Goal: Task Accomplishment & Management: Manage account settings

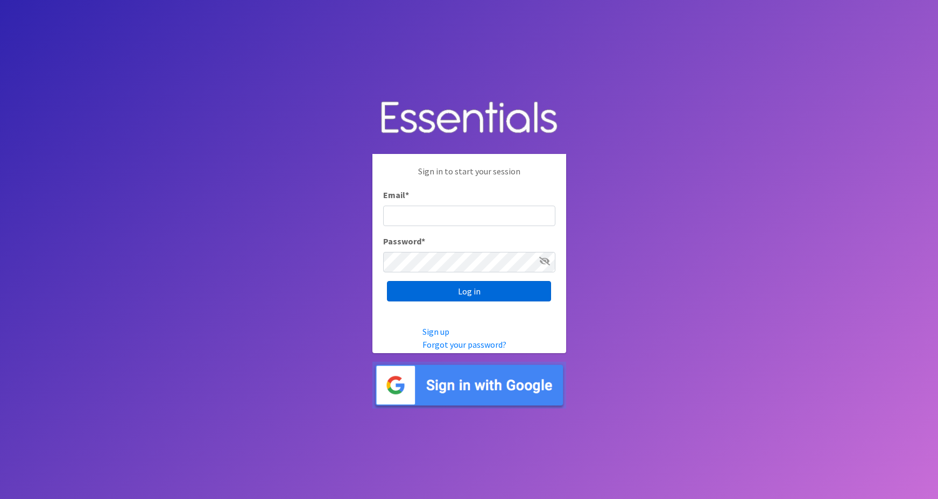
type input "maggie.schneemann@gmail.com"
click at [517, 288] on input "Log in" at bounding box center [469, 291] width 164 height 20
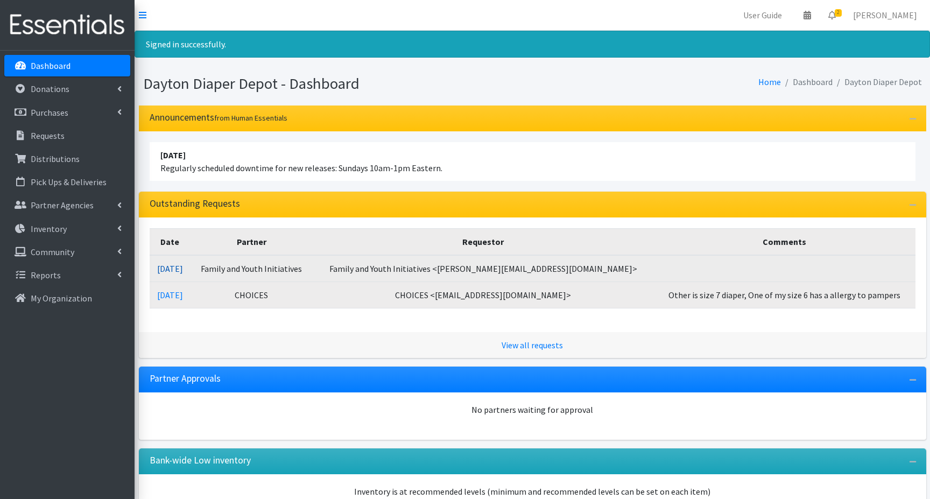
click at [183, 270] on link "[DATE]" at bounding box center [170, 268] width 26 height 11
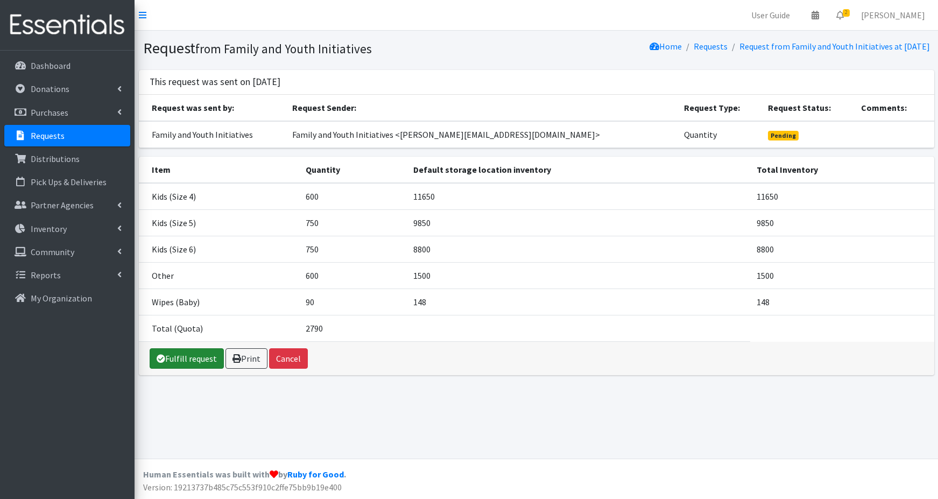
click at [183, 357] on link "Fulfill request" at bounding box center [187, 358] width 74 height 20
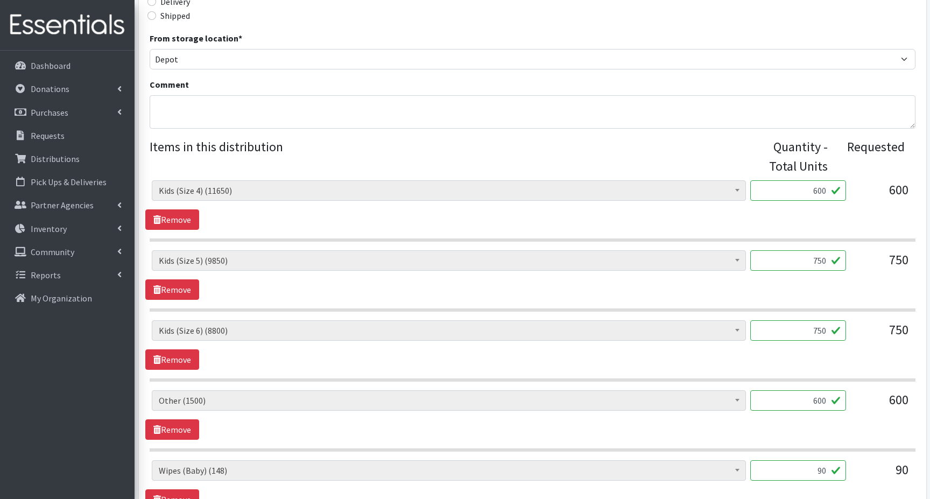
scroll to position [323, 0]
click at [809, 259] on input "750" at bounding box center [798, 259] width 96 height 20
type input "800"
click at [809, 324] on input "750" at bounding box center [798, 329] width 96 height 20
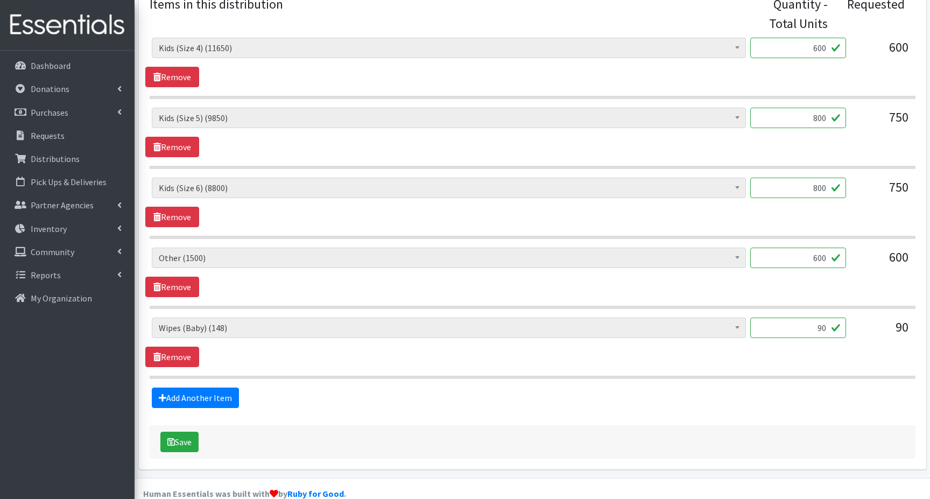
scroll to position [484, 0]
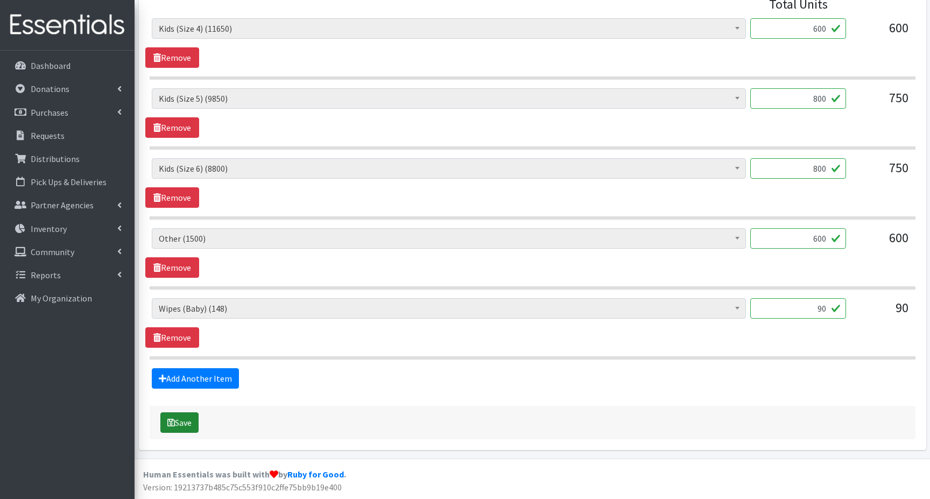
type input "800"
click at [175, 423] on button "Save" at bounding box center [179, 422] width 38 height 20
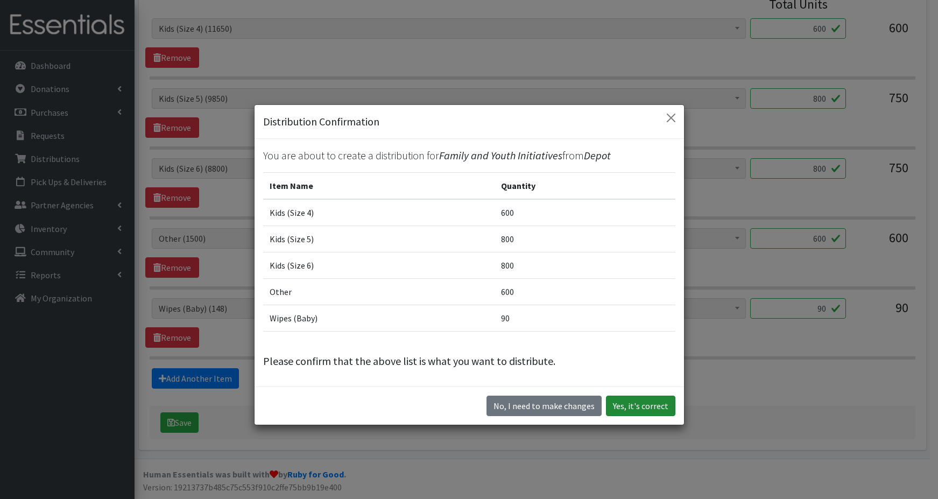
click at [643, 404] on button "Yes, it's correct" at bounding box center [640, 405] width 69 height 20
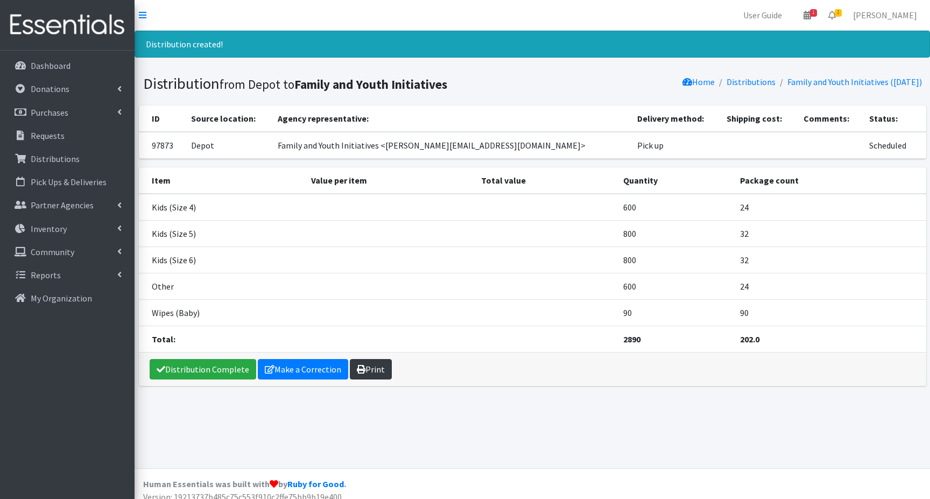
click at [379, 370] on link "Print" at bounding box center [371, 369] width 42 height 20
click at [39, 68] on p "Dashboard" at bounding box center [51, 65] width 40 height 11
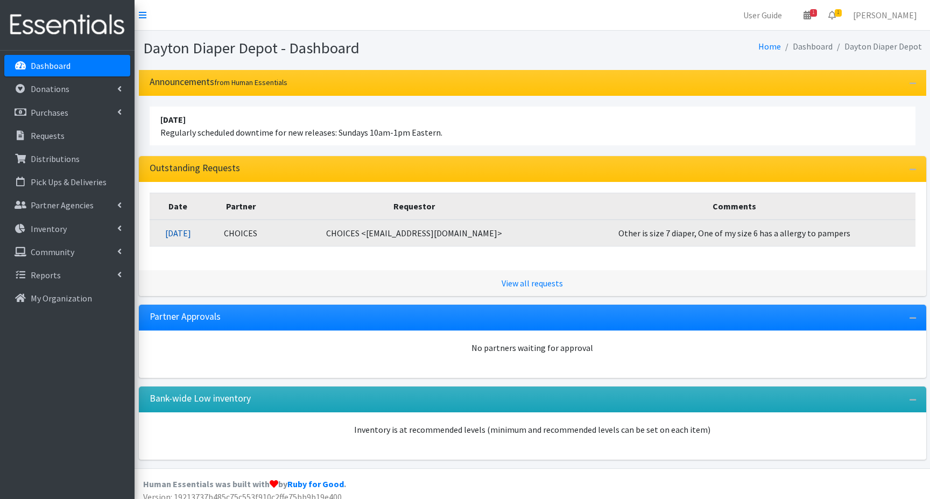
click at [191, 234] on link "10/07/2025" at bounding box center [178, 233] width 26 height 11
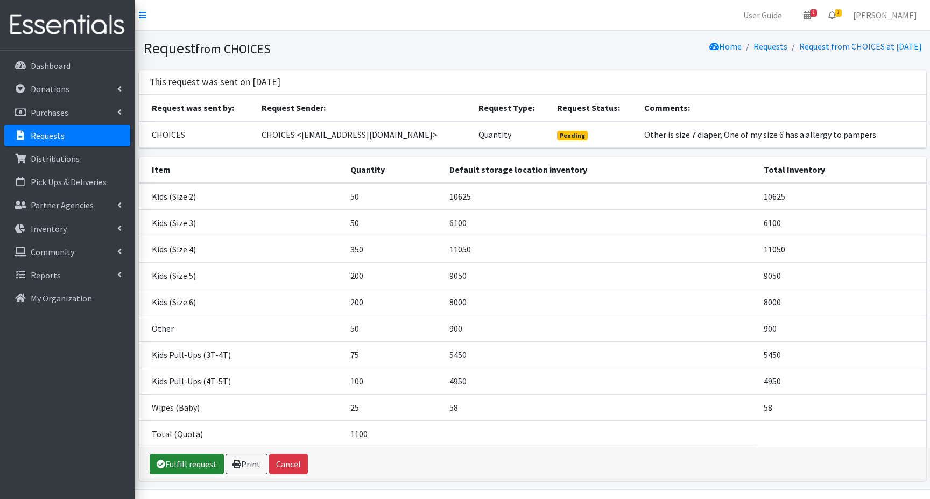
click at [187, 465] on link "Fulfill request" at bounding box center [187, 463] width 74 height 20
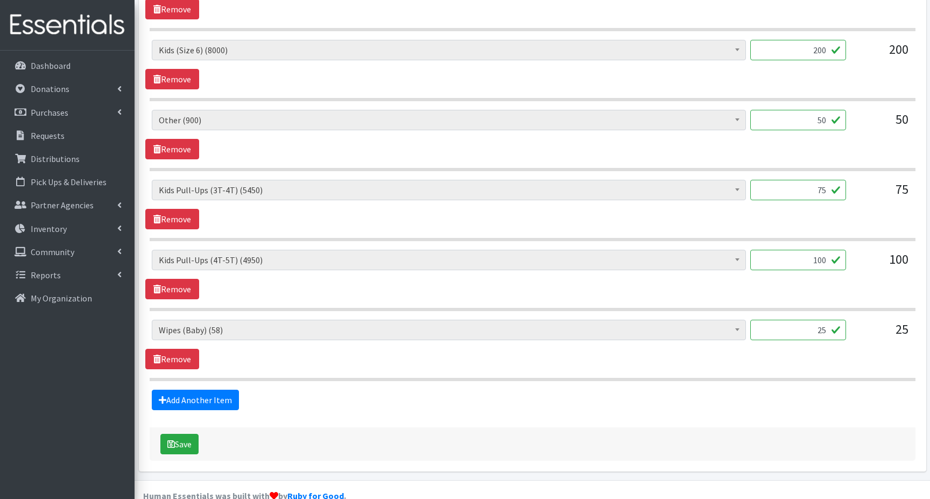
scroll to position [763, 0]
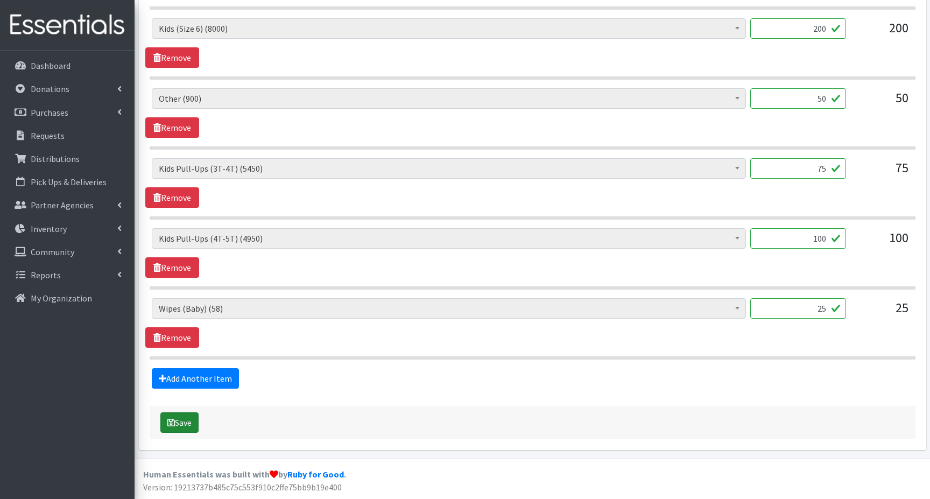
click at [175, 420] on button "Save" at bounding box center [179, 422] width 38 height 20
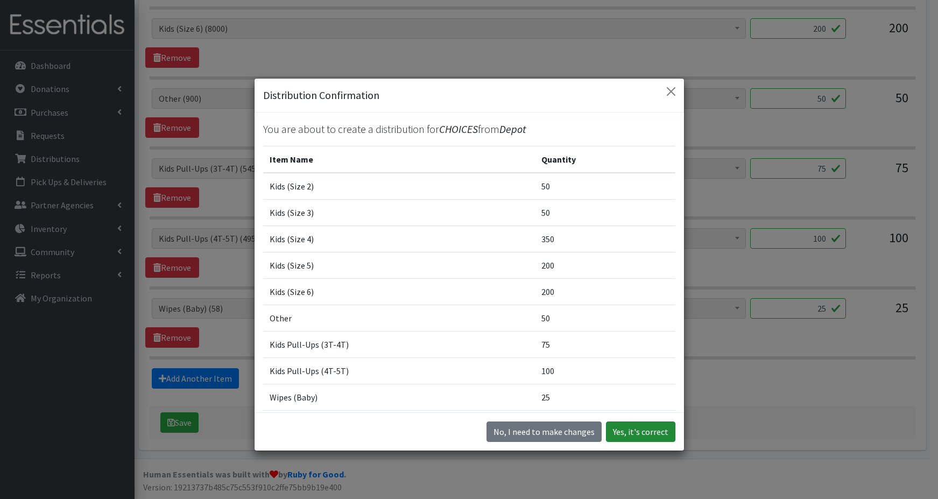
click at [628, 431] on button "Yes, it's correct" at bounding box center [640, 431] width 69 height 20
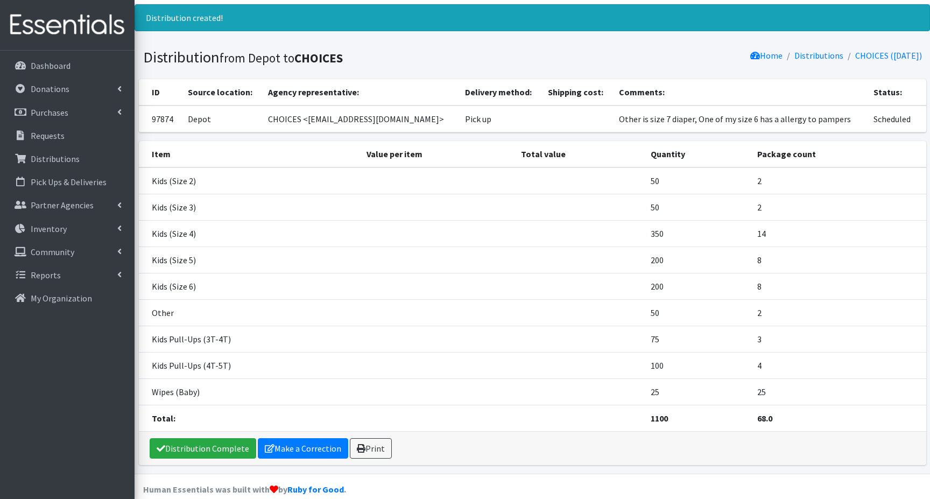
scroll to position [41, 0]
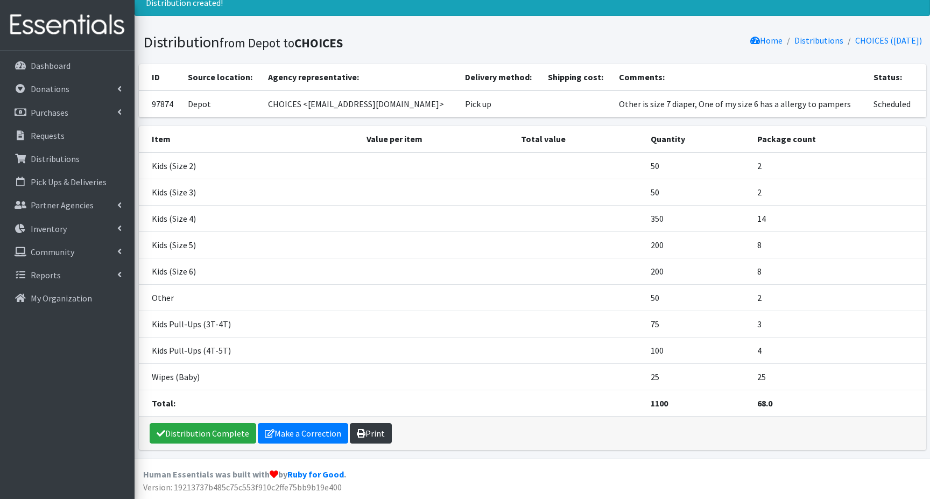
click at [366, 434] on link "Print" at bounding box center [371, 433] width 42 height 20
click at [57, 66] on p "Dashboard" at bounding box center [51, 65] width 40 height 11
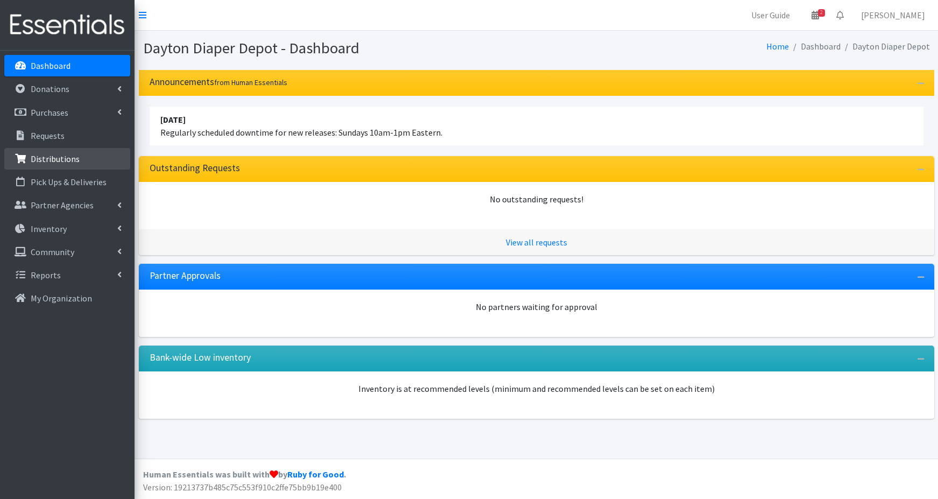
click at [62, 159] on p "Distributions" at bounding box center [55, 158] width 49 height 11
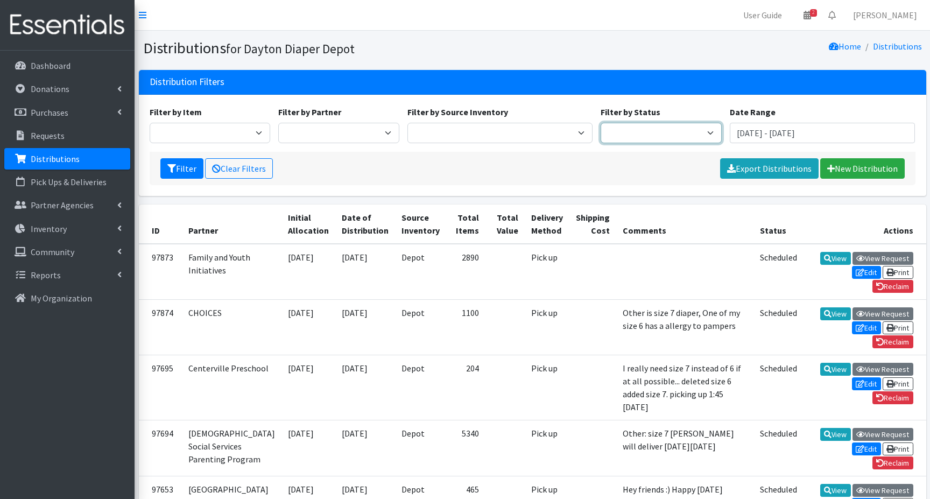
click at [691, 132] on select "Scheduled Complete" at bounding box center [660, 133] width 121 height 20
select select "5"
click at [600, 123] on select "Scheduled Complete" at bounding box center [660, 133] width 121 height 20
click at [175, 169] on icon "submit" at bounding box center [171, 168] width 9 height 9
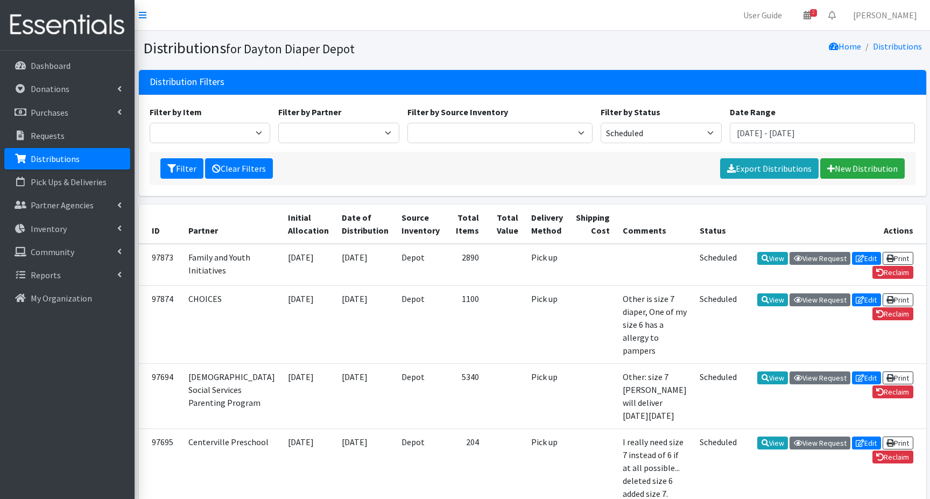
click at [246, 165] on link "Clear Filters" at bounding box center [239, 168] width 68 height 20
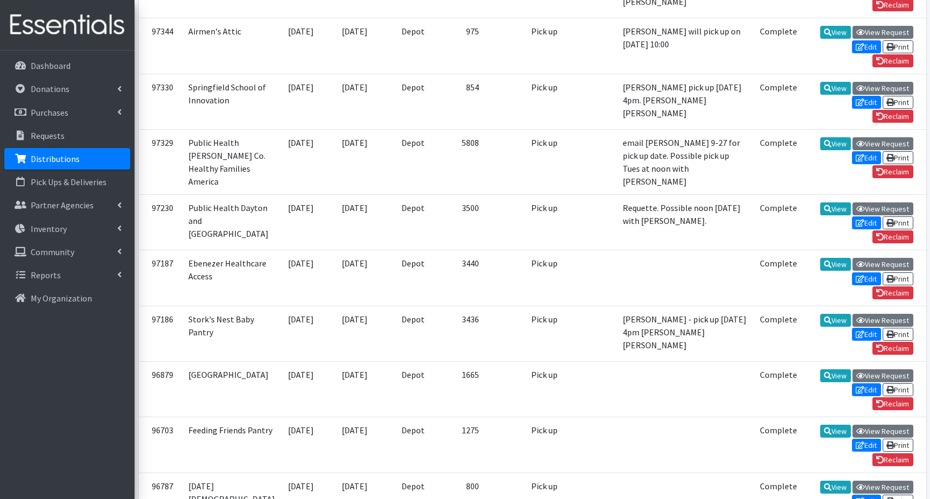
scroll to position [699, 0]
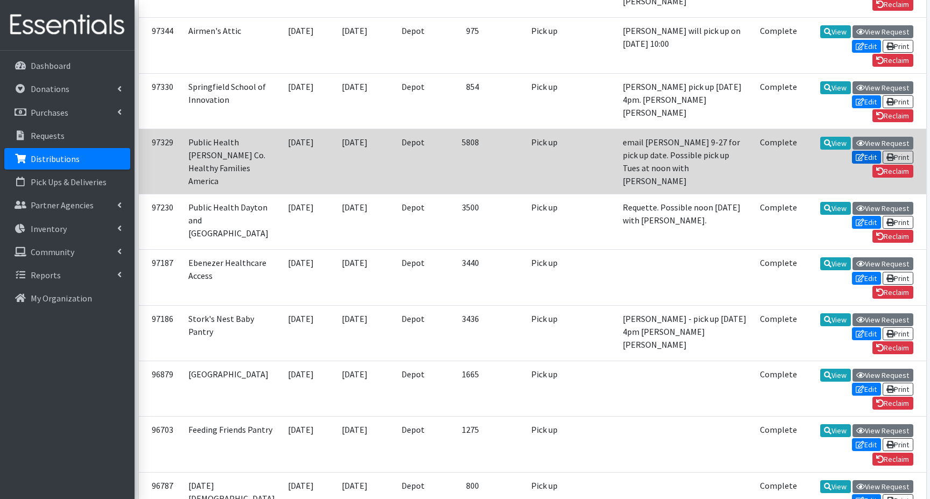
click at [857, 161] on icon at bounding box center [859, 157] width 9 height 8
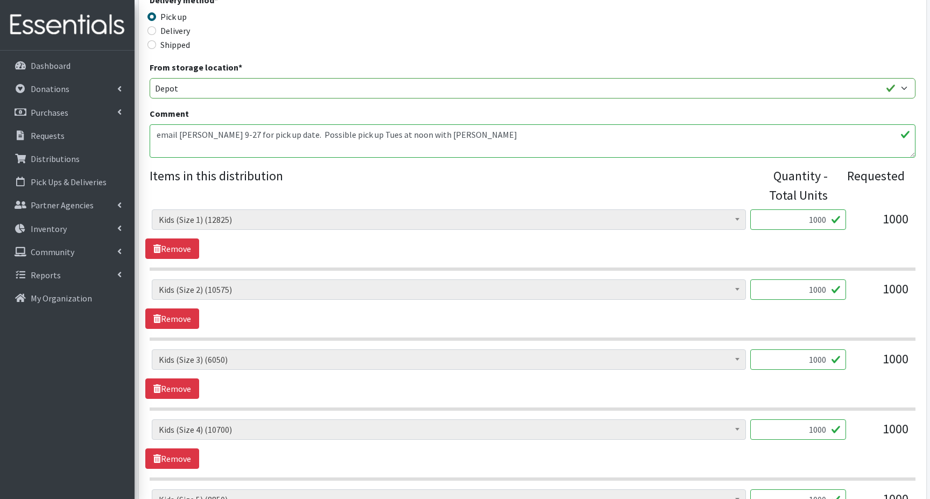
scroll to position [323, 0]
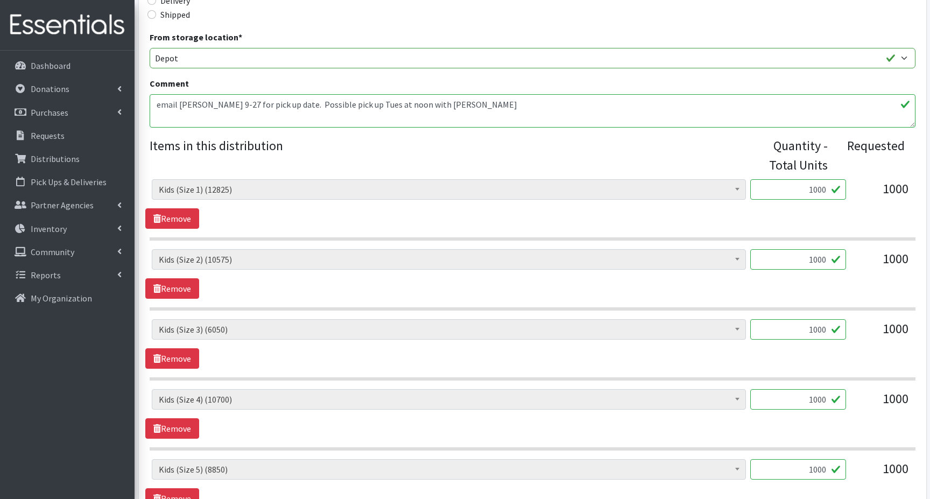
click at [802, 394] on input "1000" at bounding box center [798, 399] width 96 height 20
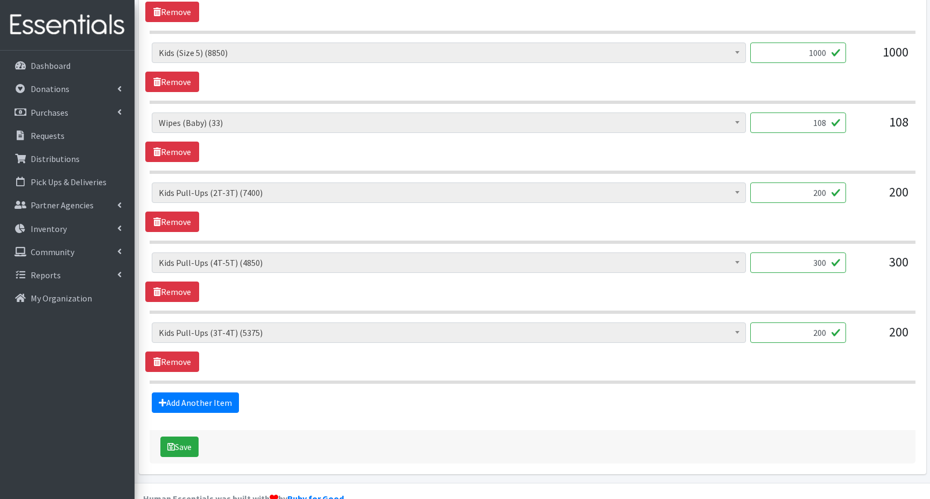
scroll to position [646, 0]
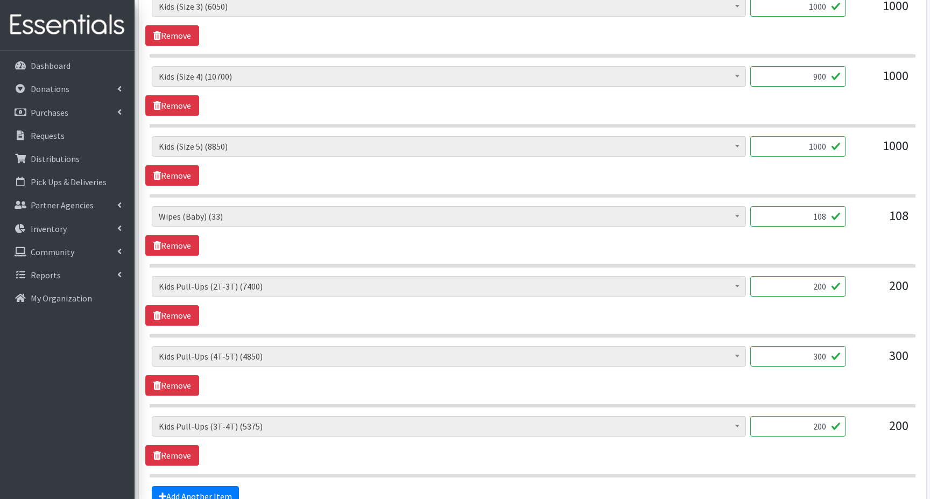
type input "900"
click at [823, 216] on input "108" at bounding box center [798, 216] width 96 height 20
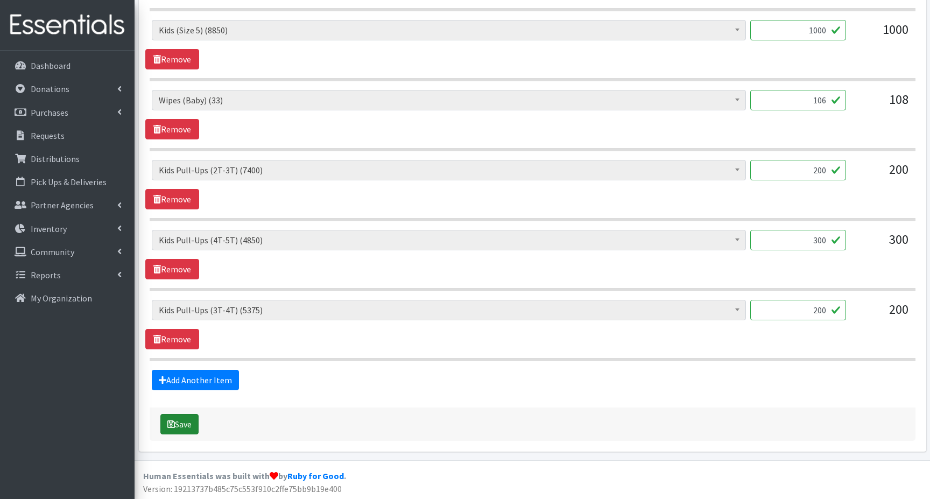
scroll to position [763, 0]
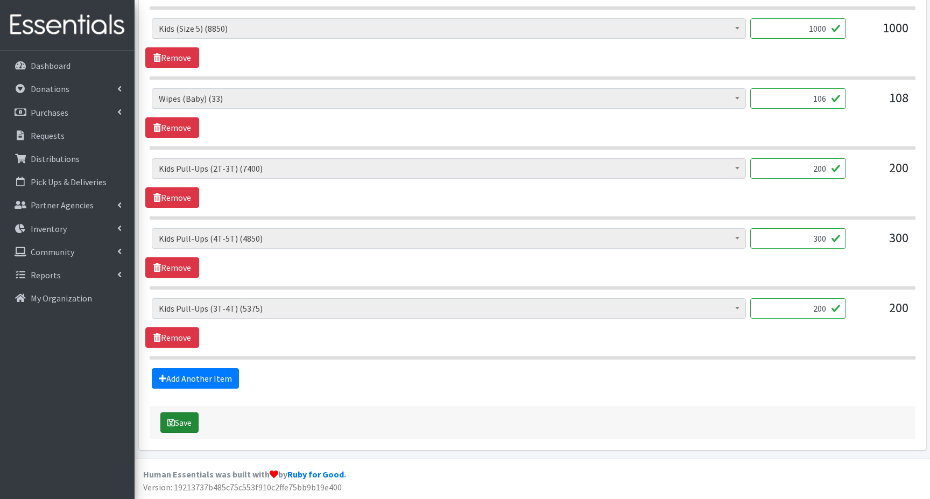
type input "106"
click at [182, 423] on button "Save" at bounding box center [179, 422] width 38 height 20
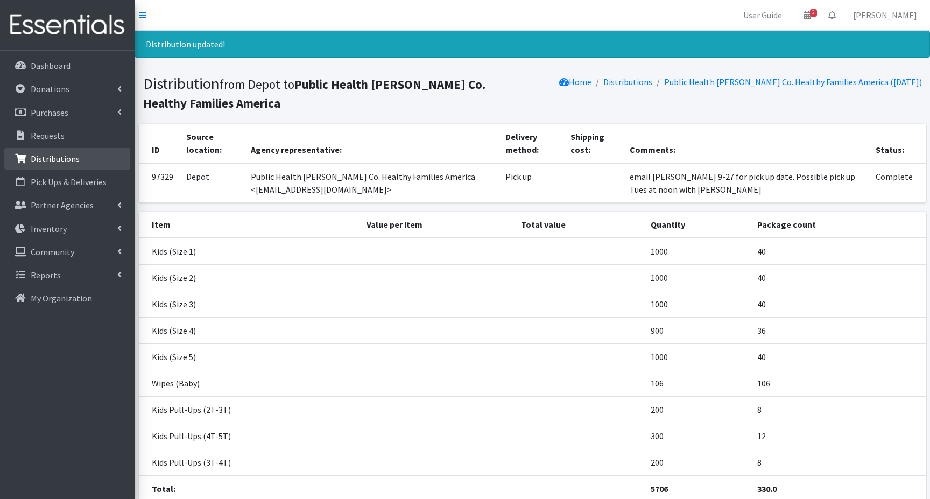
click at [53, 159] on p "Distributions" at bounding box center [55, 158] width 49 height 11
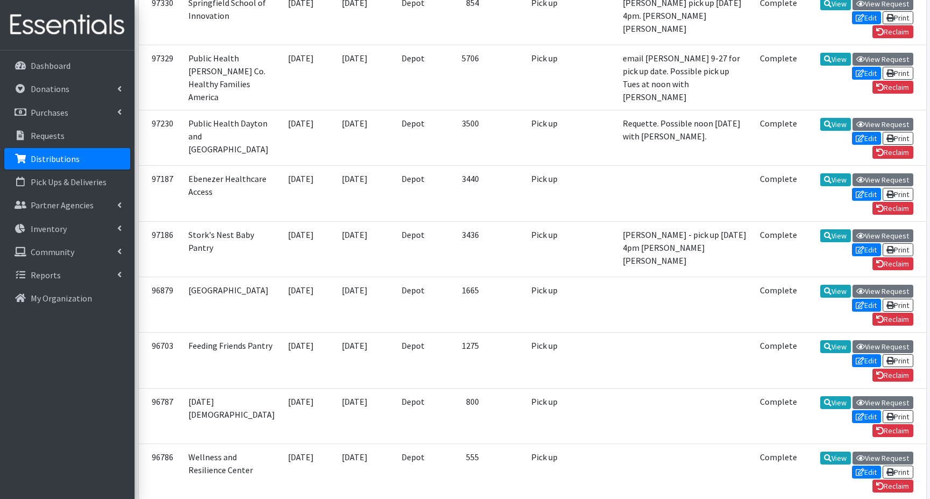
scroll to position [861, 0]
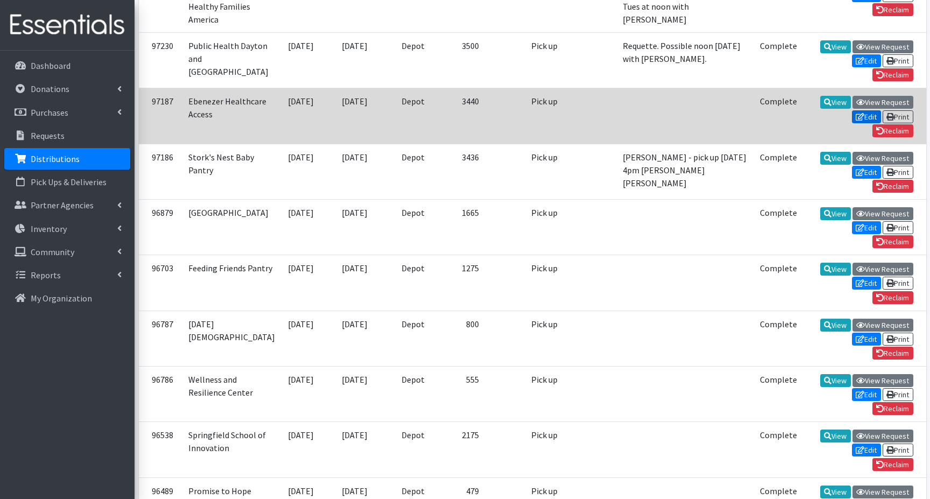
click at [864, 123] on link "Edit" at bounding box center [866, 116] width 29 height 13
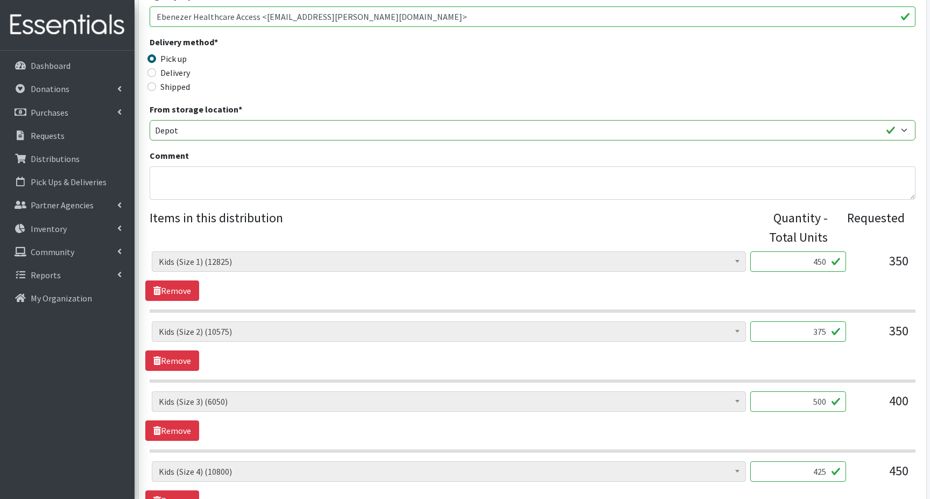
scroll to position [269, 0]
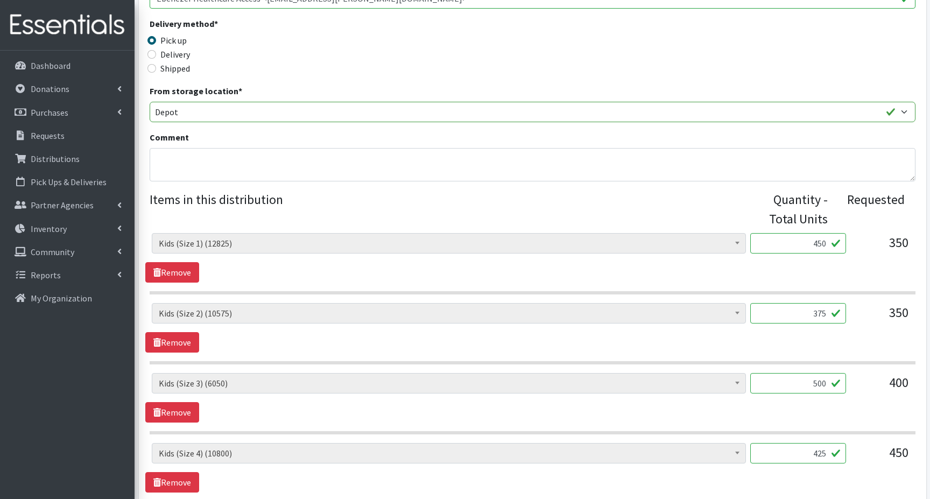
click at [811, 380] on input "500" at bounding box center [798, 383] width 96 height 20
type input "0"
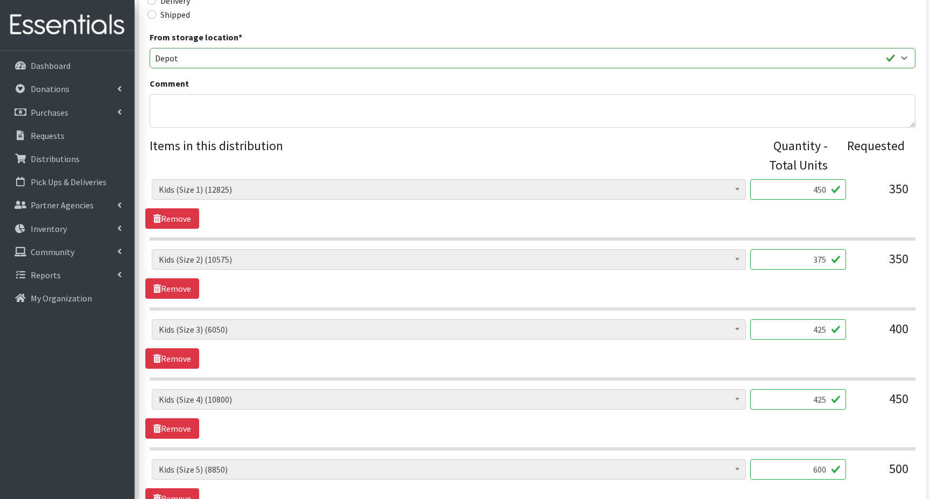
scroll to position [377, 0]
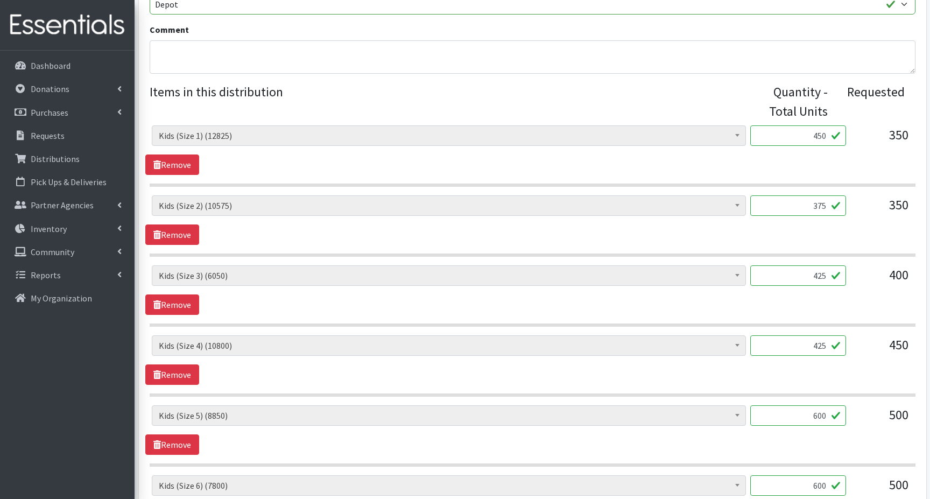
type input "425"
click at [817, 346] on input "425" at bounding box center [798, 345] width 96 height 20
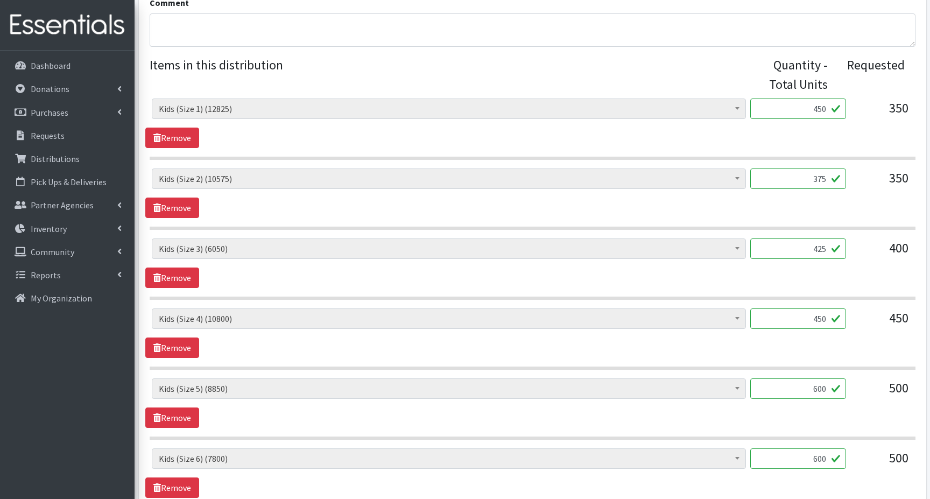
scroll to position [430, 0]
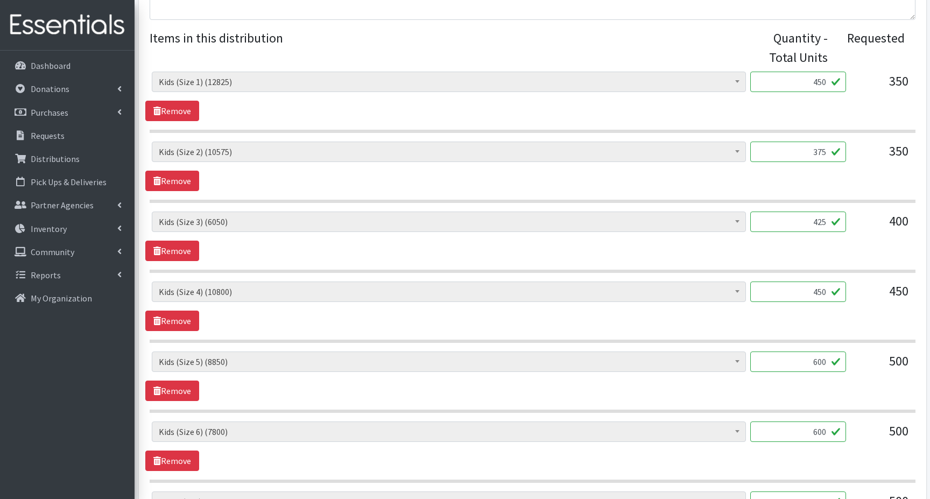
type input "450"
click at [810, 363] on input "600" at bounding box center [798, 361] width 96 height 20
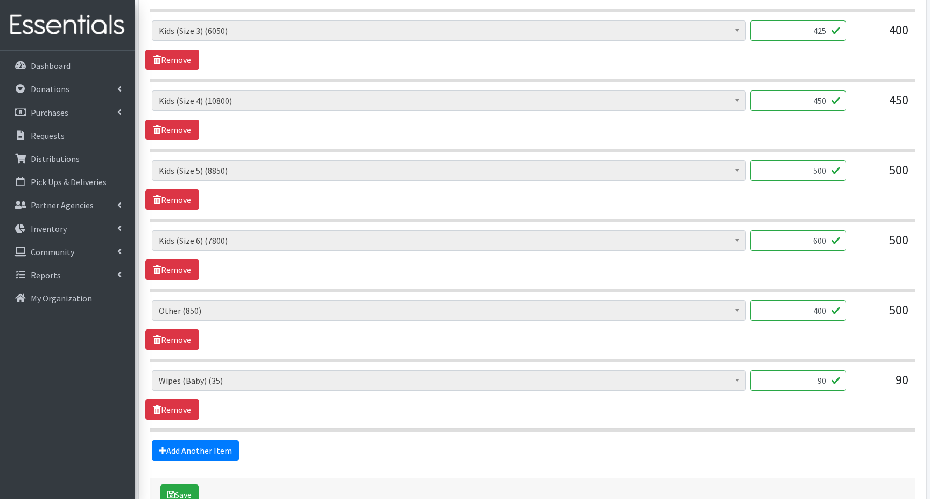
scroll to position [646, 0]
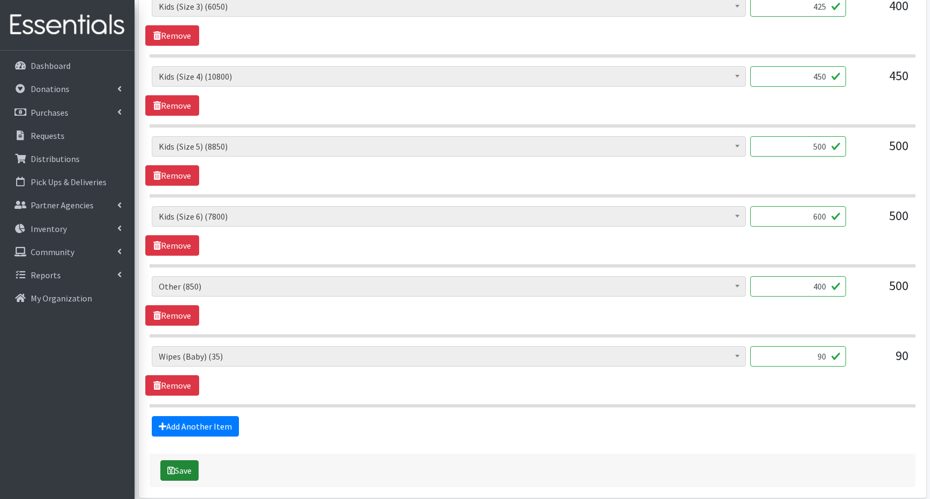
type input "500"
click at [178, 466] on button "Save" at bounding box center [179, 470] width 38 height 20
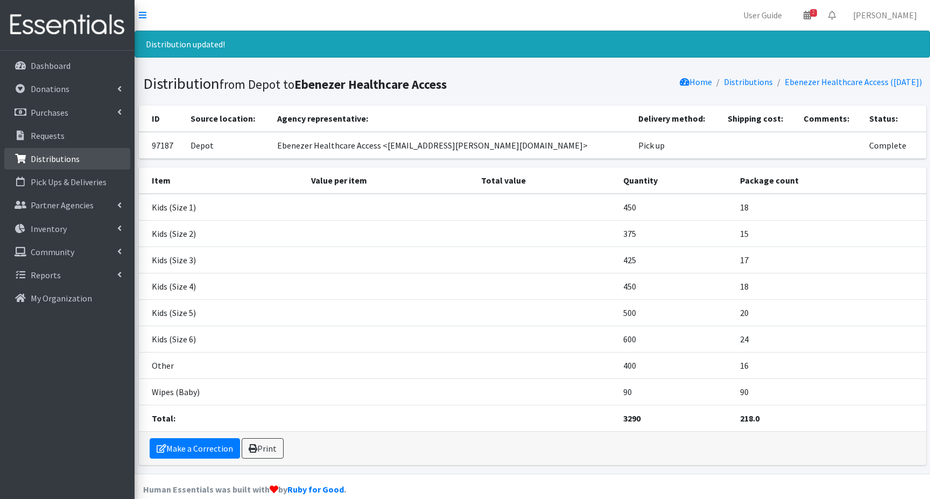
click at [33, 158] on p "Distributions" at bounding box center [55, 158] width 49 height 11
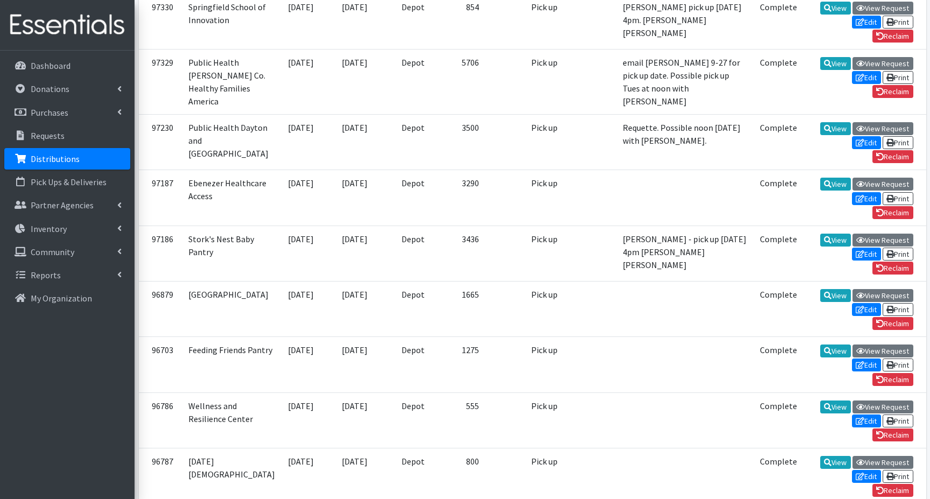
scroll to position [807, 0]
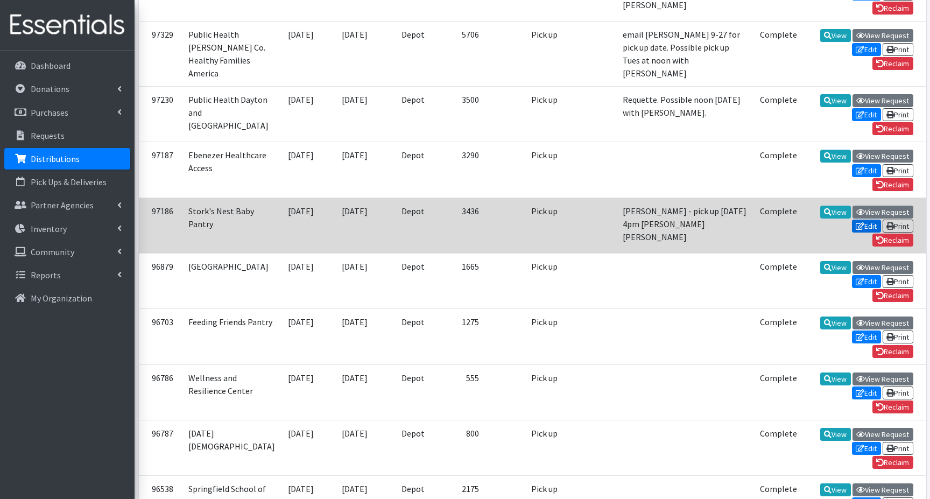
click at [864, 232] on link "Edit" at bounding box center [866, 225] width 29 height 13
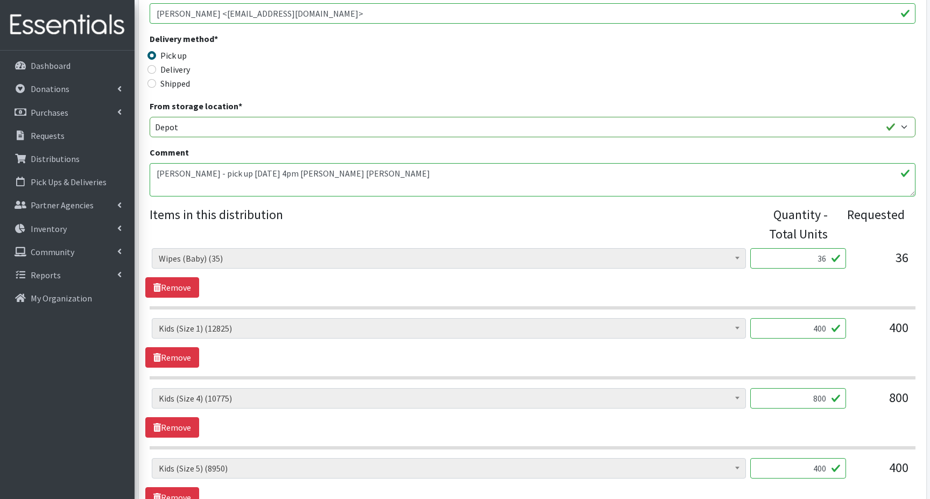
scroll to position [269, 0]
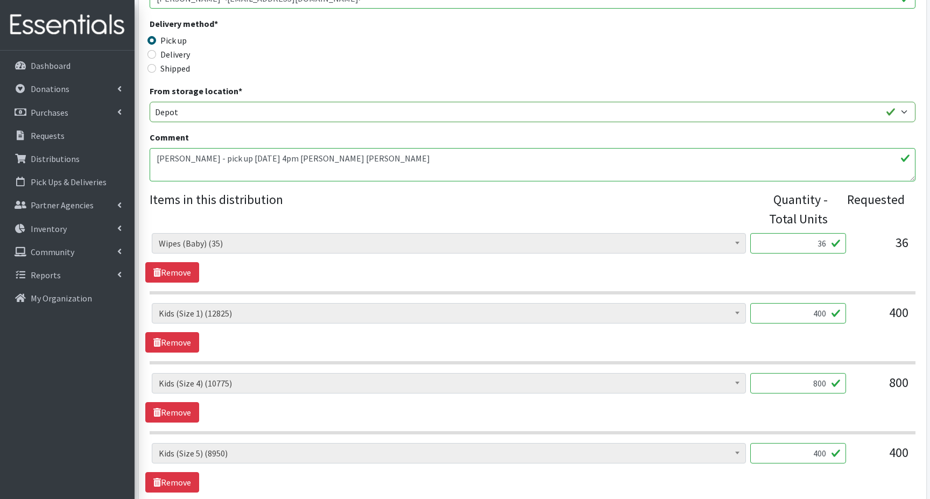
click at [809, 311] on input "400" at bounding box center [798, 313] width 96 height 20
type input "0"
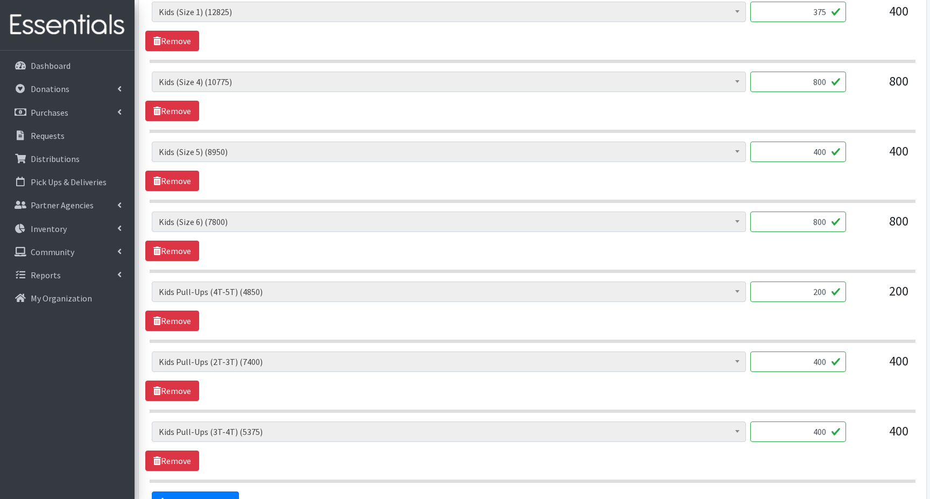
scroll to position [693, 0]
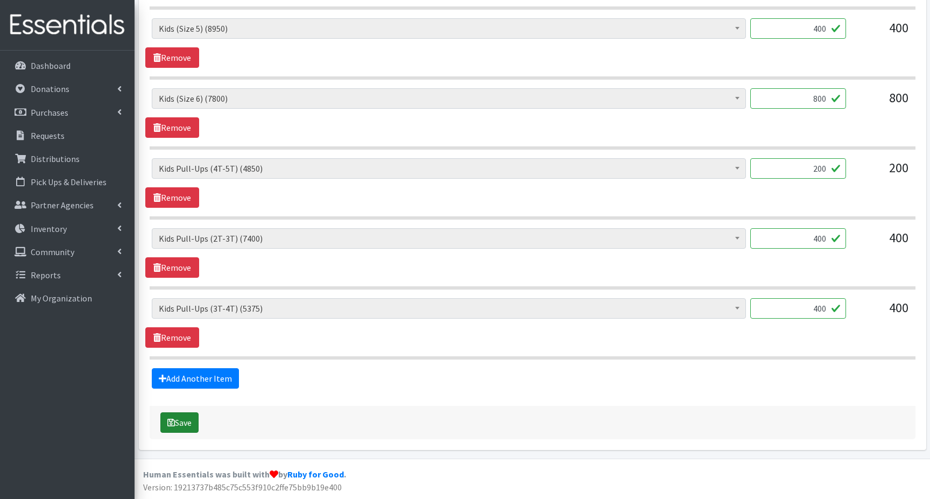
type input "375"
click at [176, 422] on button "Save" at bounding box center [179, 422] width 38 height 20
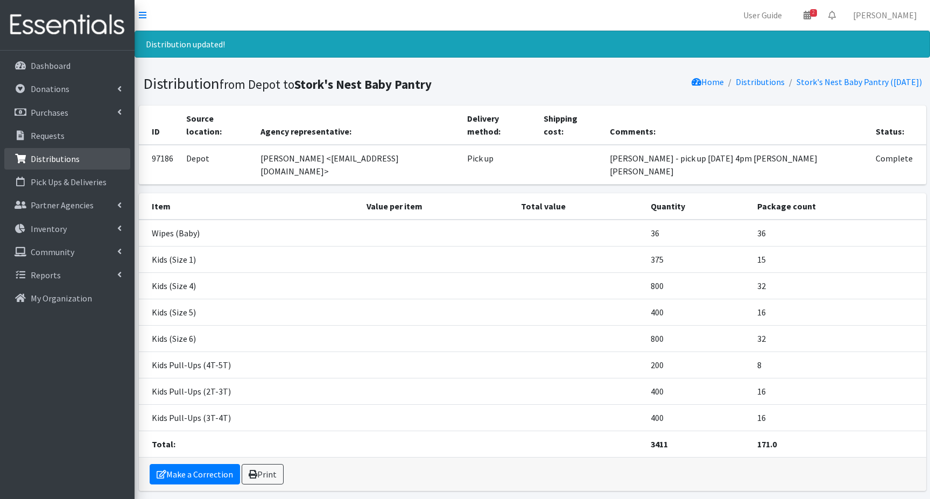
click at [51, 160] on p "Distributions" at bounding box center [55, 158] width 49 height 11
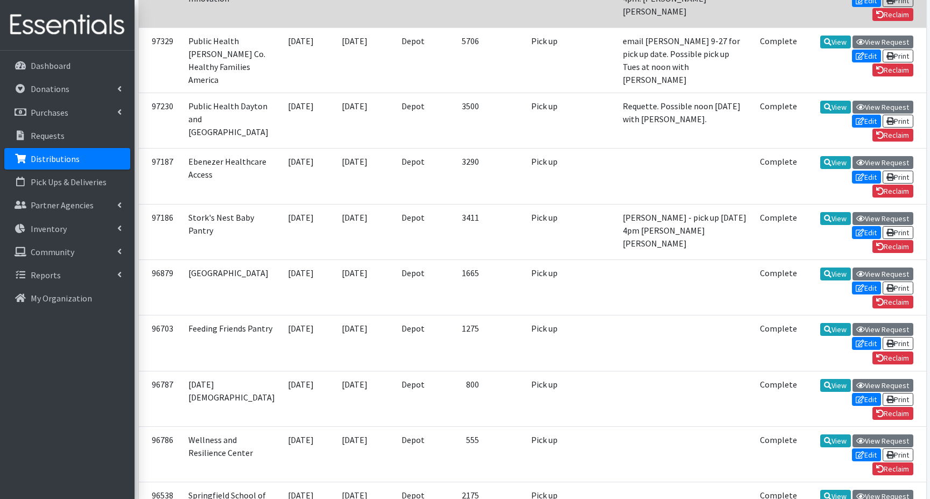
scroll to position [807, 0]
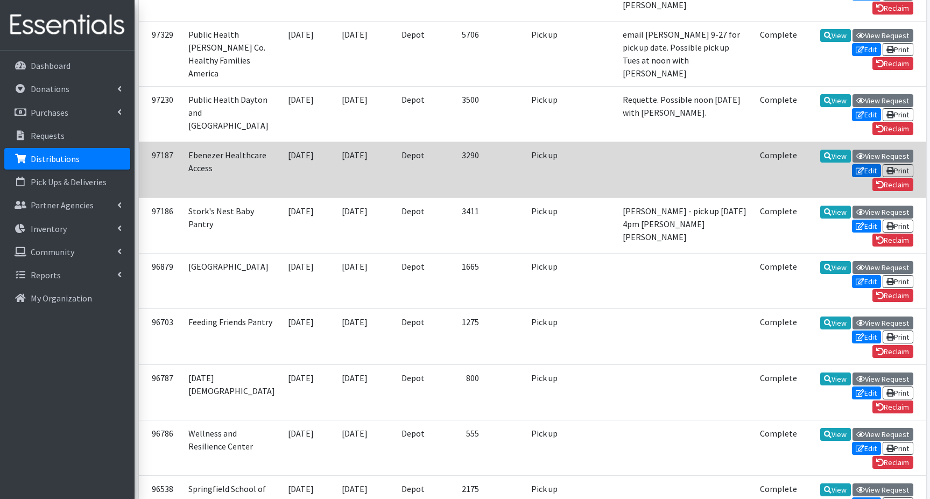
click at [862, 177] on link "Edit" at bounding box center [866, 170] width 29 height 13
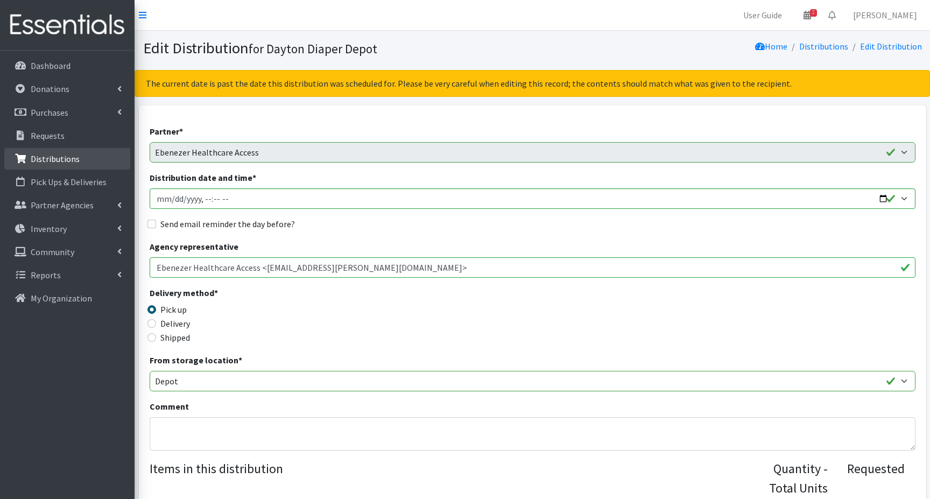
click at [43, 158] on p "Distributions" at bounding box center [55, 158] width 49 height 11
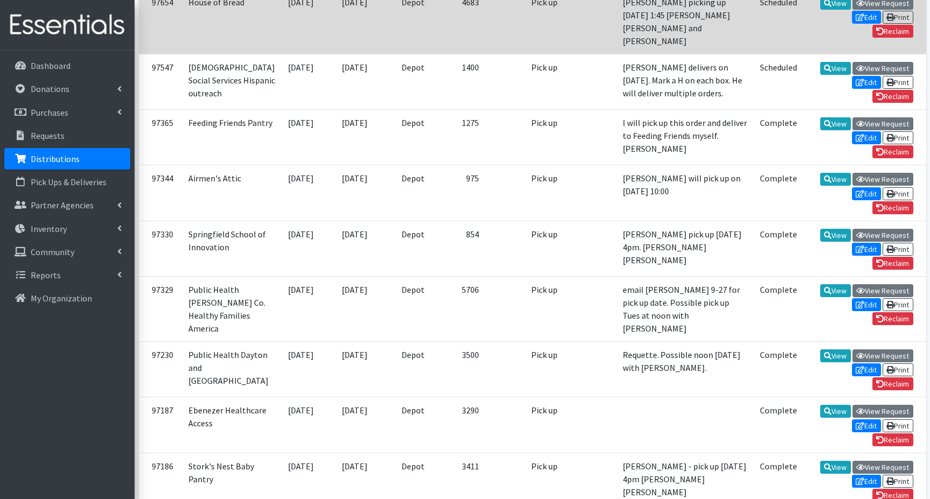
scroll to position [592, 0]
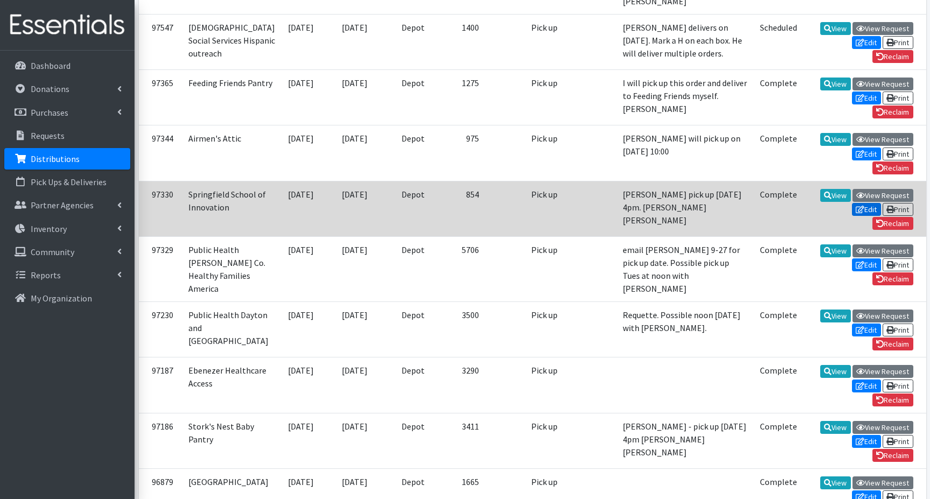
click at [860, 213] on icon at bounding box center [859, 209] width 9 height 8
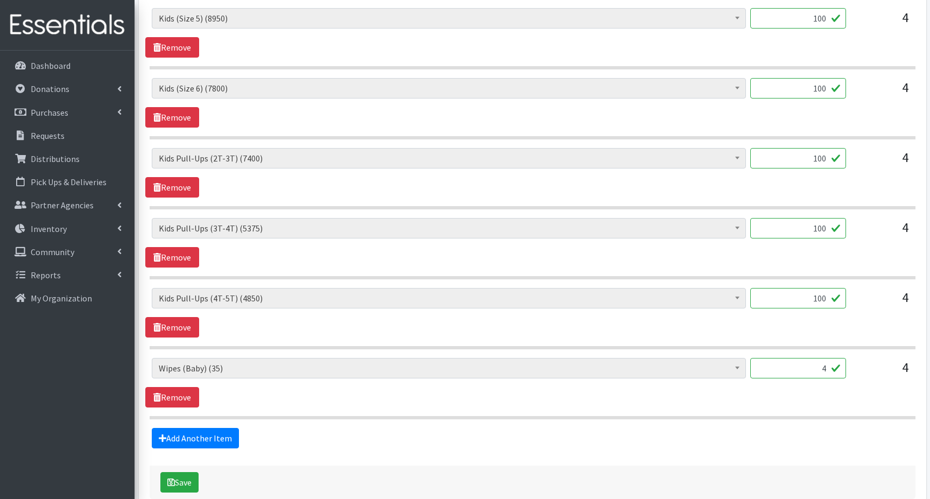
scroll to position [833, 0]
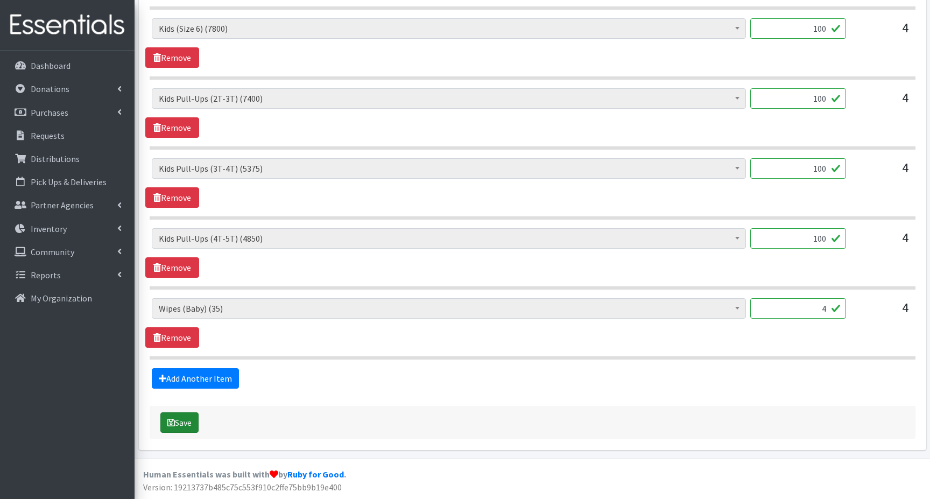
click at [172, 422] on icon "submit" at bounding box center [171, 422] width 8 height 9
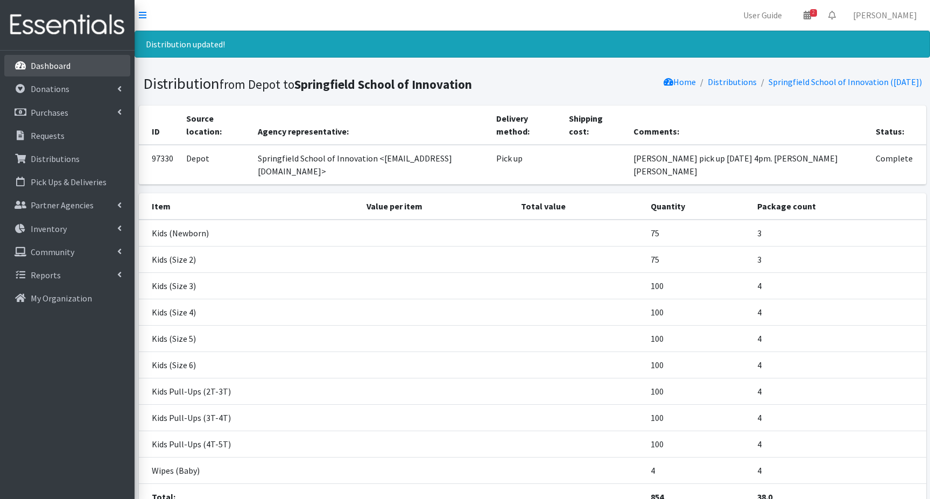
click at [47, 68] on p "Dashboard" at bounding box center [51, 65] width 40 height 11
